Goal: Task Accomplishment & Management: Manage account settings

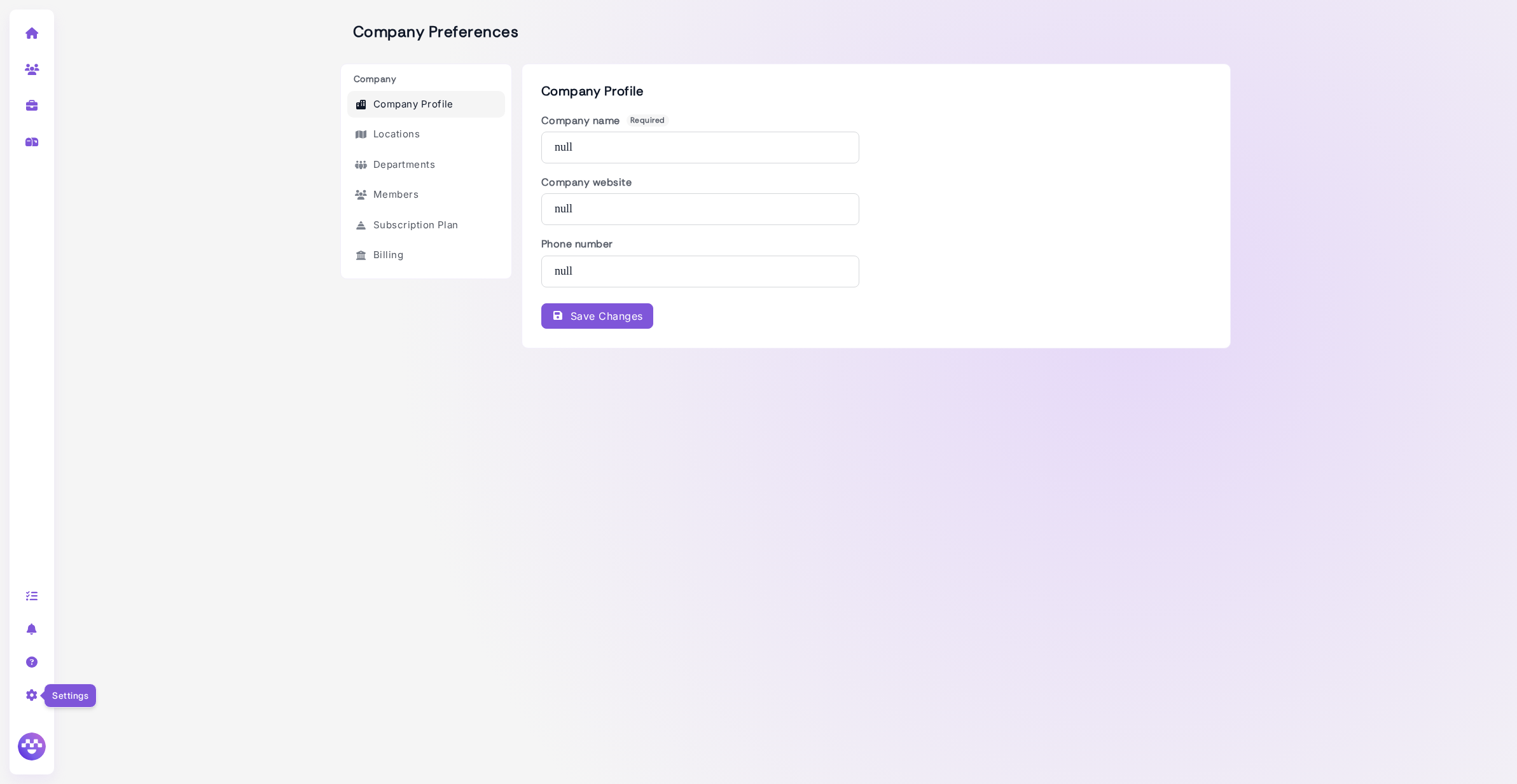
click at [31, 697] on icon at bounding box center [32, 695] width 15 height 12
click at [100, 660] on link "Careers site" at bounding box center [128, 660] width 132 height 17
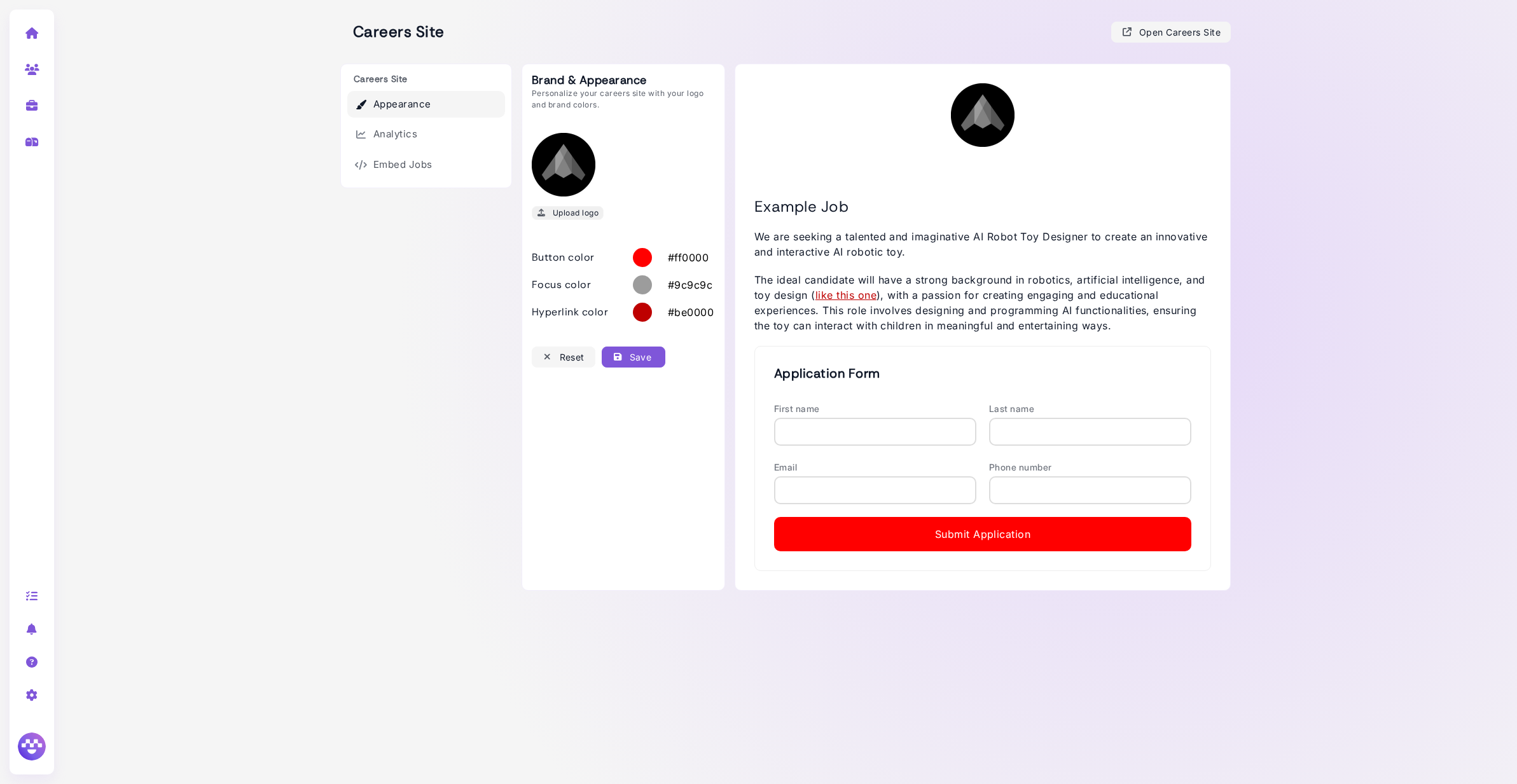
click at [589, 208] on div "Upload logo" at bounding box center [568, 212] width 62 height 13
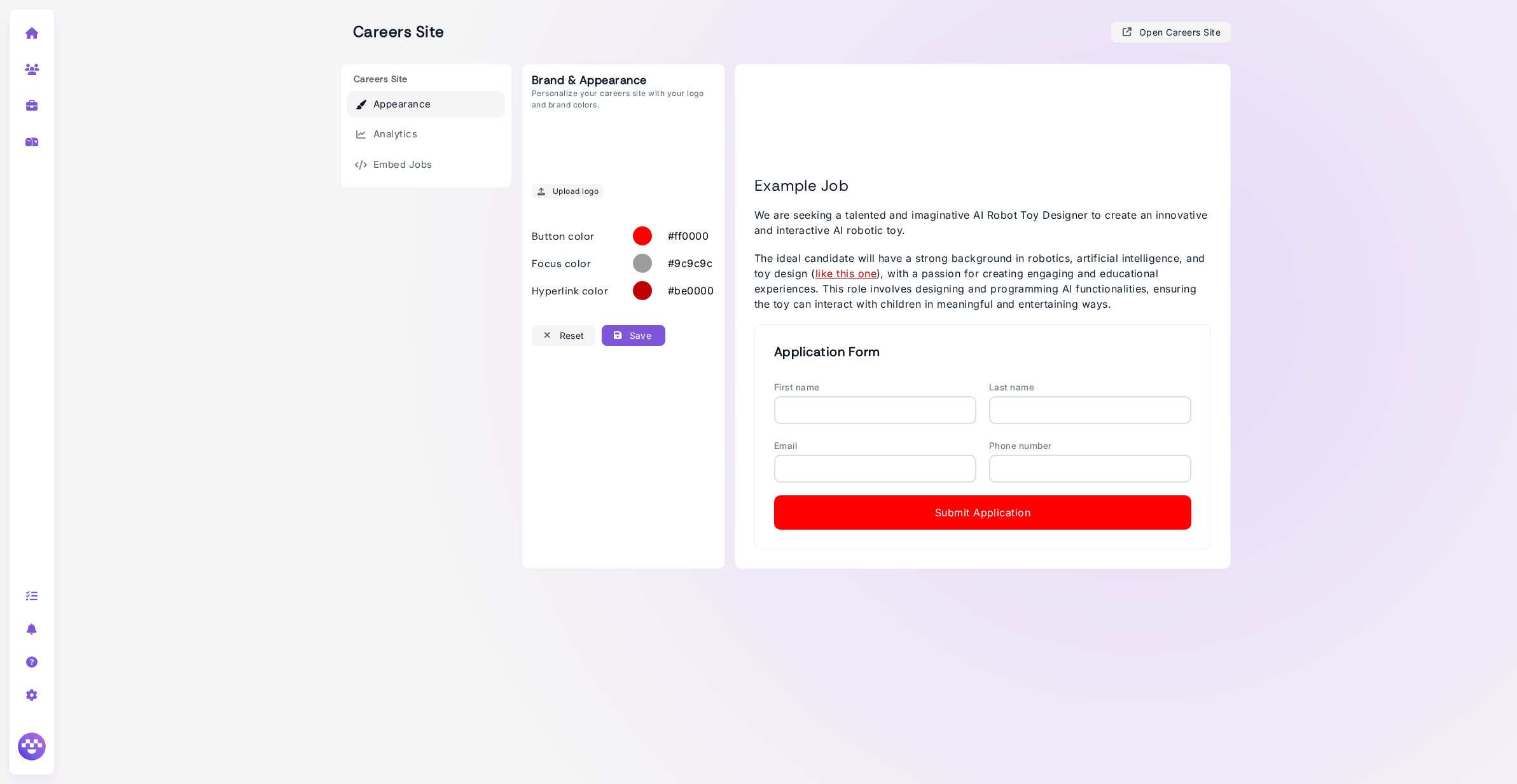
click at [631, 338] on div "Save" at bounding box center [631, 335] width 39 height 13
click at [28, 695] on icon at bounding box center [32, 695] width 15 height 12
click at [101, 667] on link "Careers site" at bounding box center [128, 660] width 132 height 17
click at [31, 697] on icon at bounding box center [32, 695] width 15 height 12
click at [96, 698] on link "Company settings" at bounding box center [128, 699] width 132 height 17
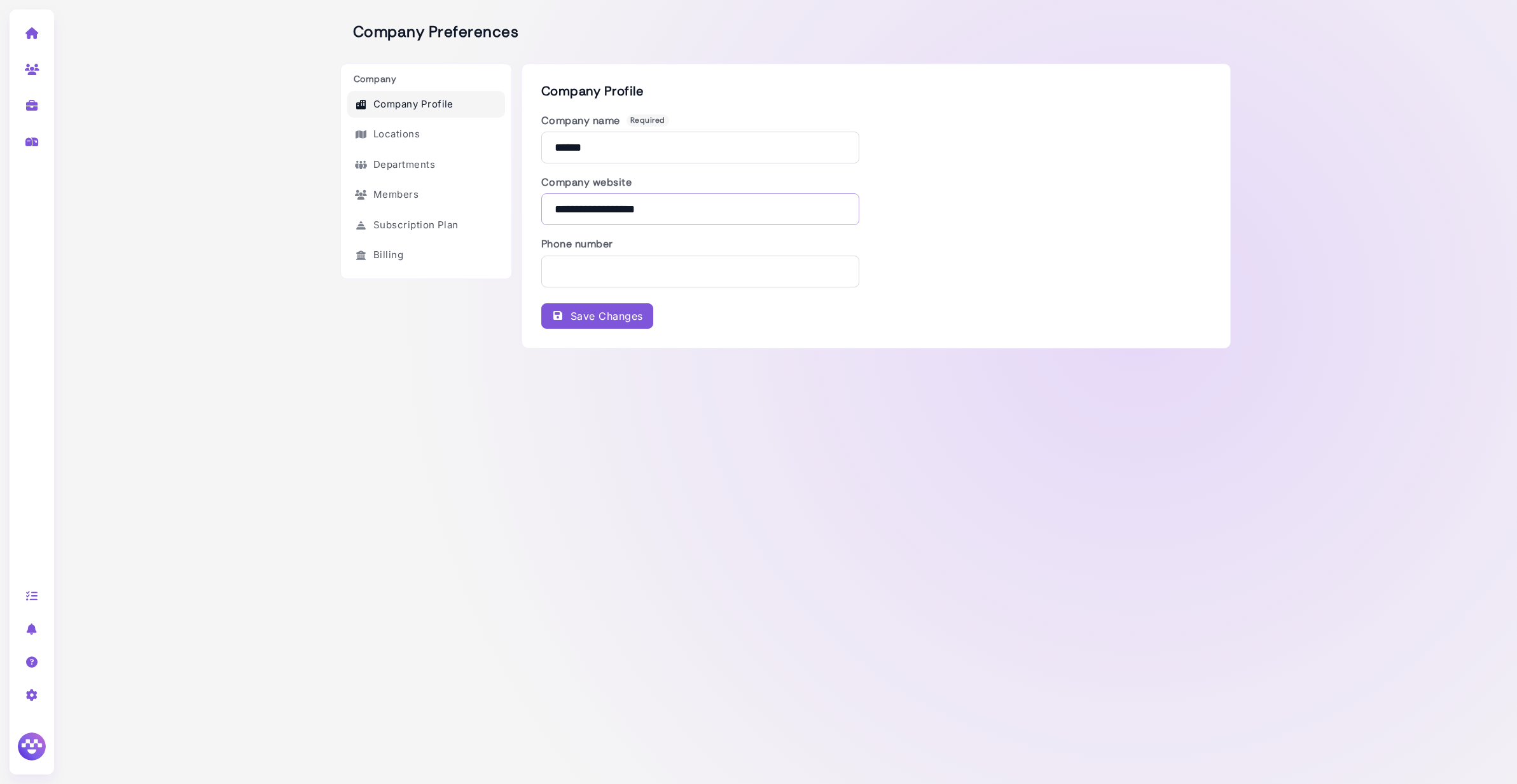
drag, startPoint x: 598, startPoint y: 213, endPoint x: 537, endPoint y: 210, distance: 61.1
click at [537, 210] on div "**********" at bounding box center [876, 206] width 709 height 285
type input "**********"
click at [634, 318] on div "Save Changes" at bounding box center [597, 316] width 92 height 15
click at [38, 38] on icon at bounding box center [32, 33] width 15 height 12
